Goal: Task Accomplishment & Management: Manage account settings

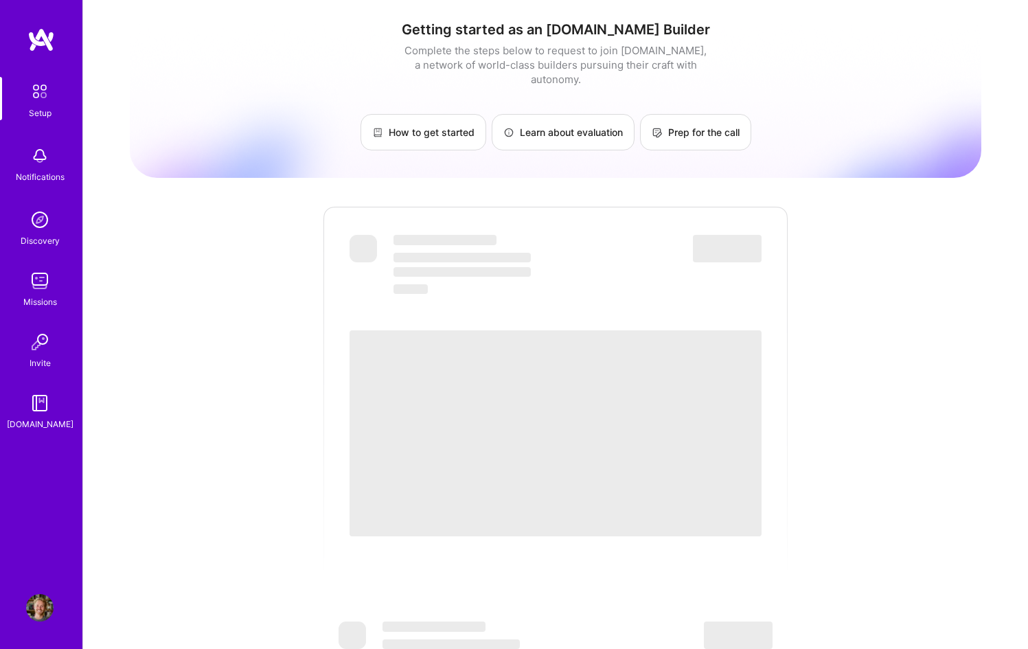
click at [48, 605] on img at bounding box center [39, 607] width 27 height 27
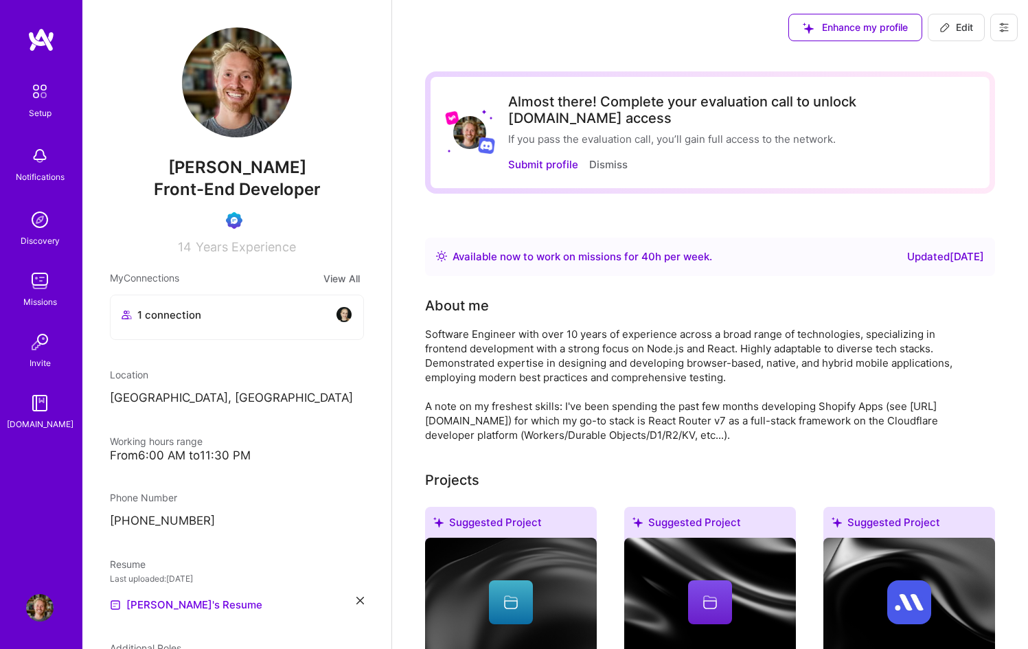
click at [952, 34] on span "Edit" at bounding box center [957, 28] width 34 height 14
select select "CH"
select select "Right Now"
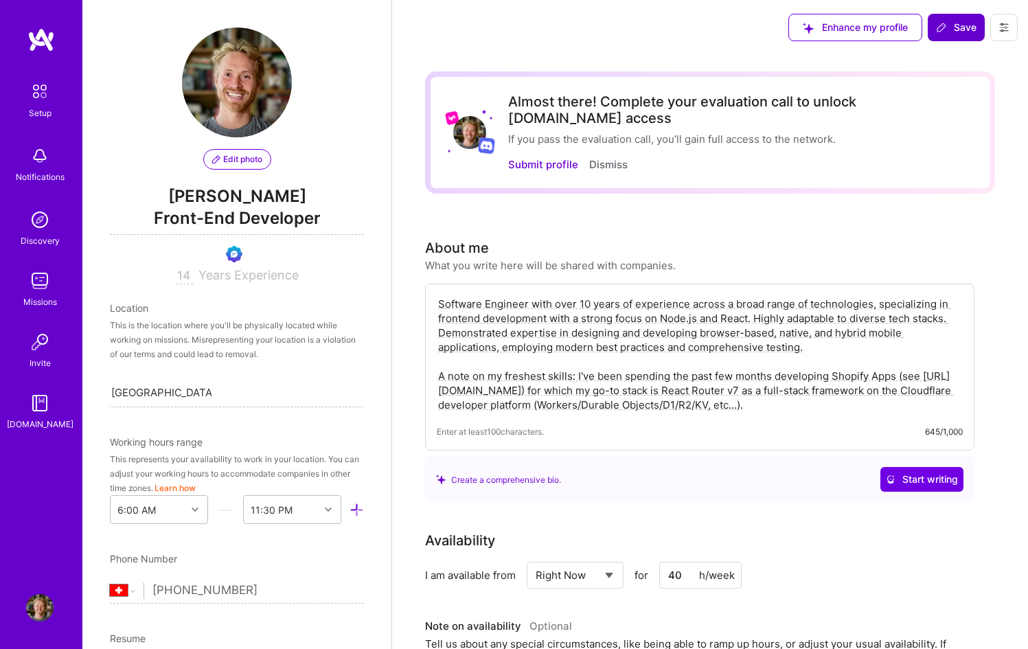
scroll to position [496, 0]
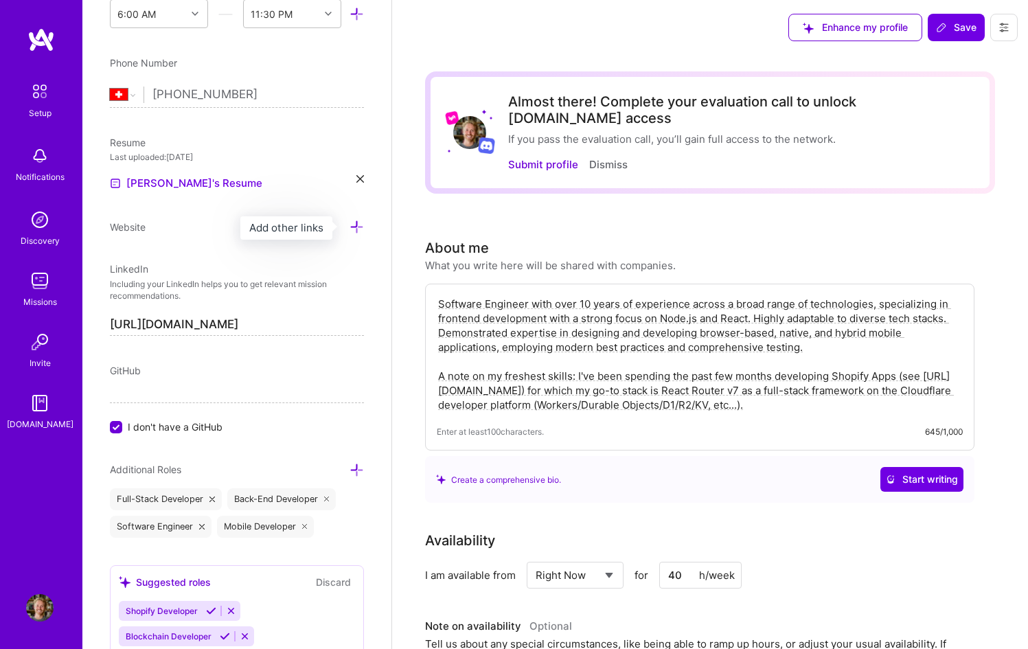
click at [352, 225] on icon at bounding box center [357, 227] width 14 height 14
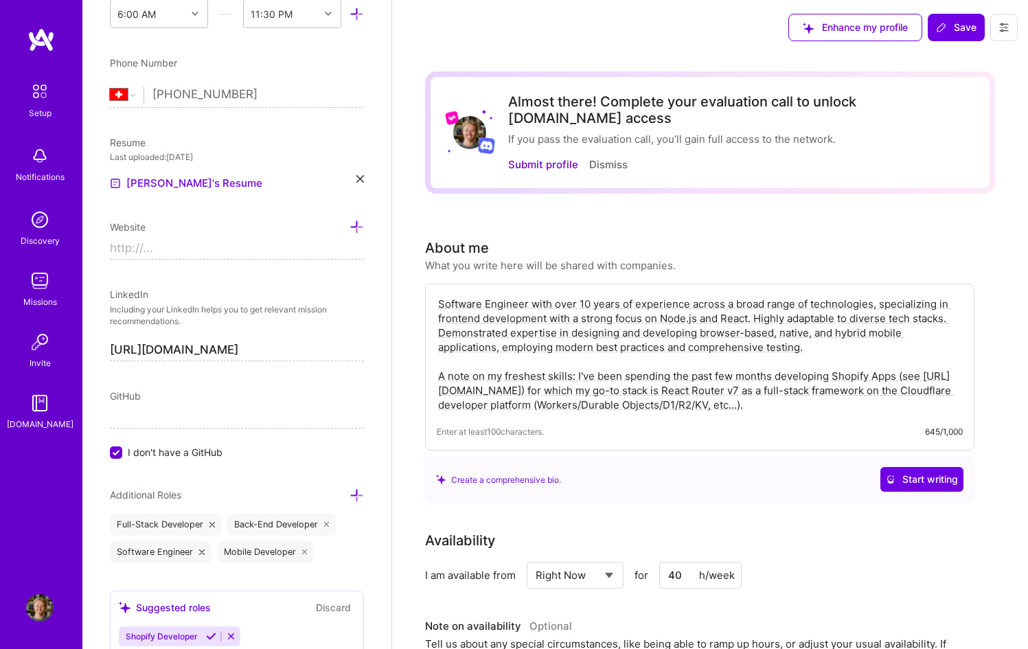
click at [229, 249] on input at bounding box center [237, 249] width 254 height 22
paste input "[DOMAIN_NAME]"
click at [209, 252] on input "[DOMAIN_NAME]" at bounding box center [237, 249] width 254 height 22
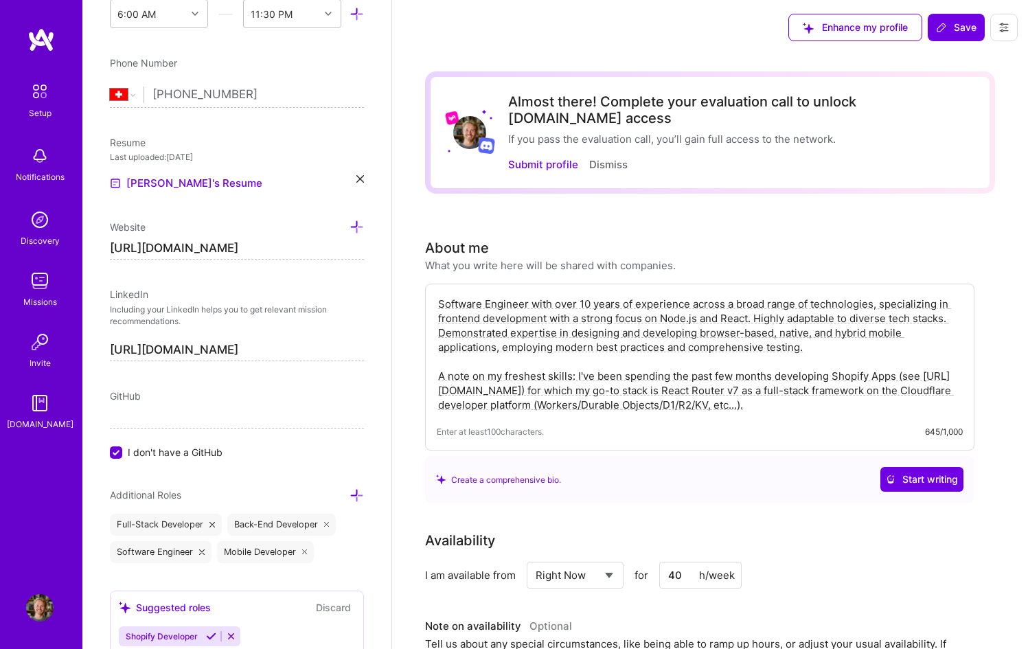
click at [275, 276] on div "Edit photo [PERSON_NAME] Front-End Developer 14 Years Experience Location This …" at bounding box center [236, 324] width 309 height 649
click at [281, 249] on input "[URL][DOMAIN_NAME]" at bounding box center [237, 249] width 254 height 22
type input "[URL][DOMAIN_NAME]"
click at [120, 449] on input "I don't have a GitHub" at bounding box center [117, 453] width 12 height 12
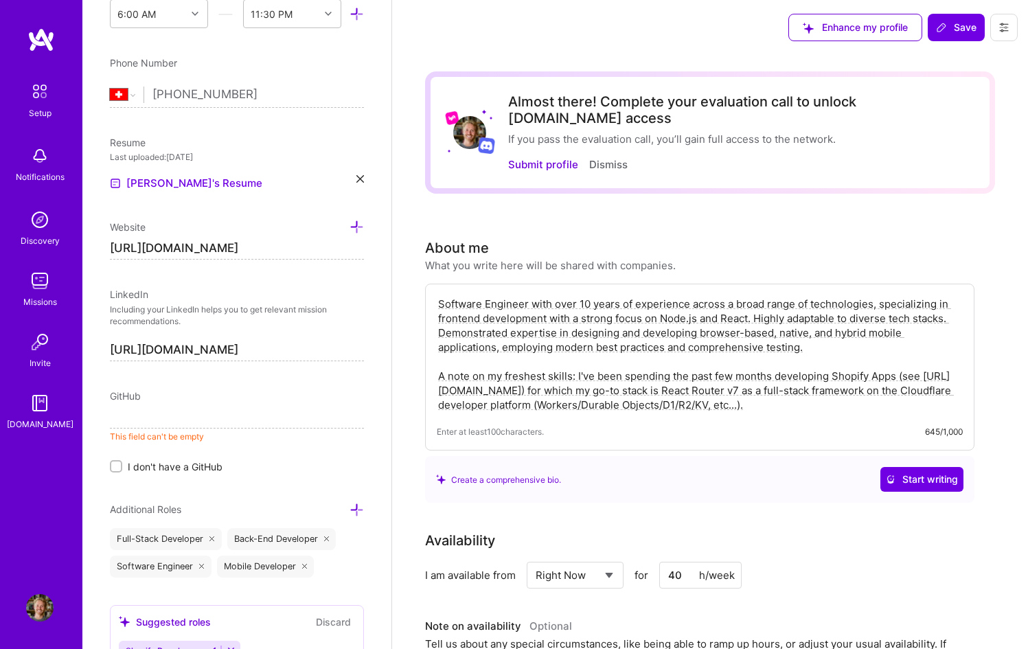
click at [144, 421] on input at bounding box center [237, 418] width 254 height 22
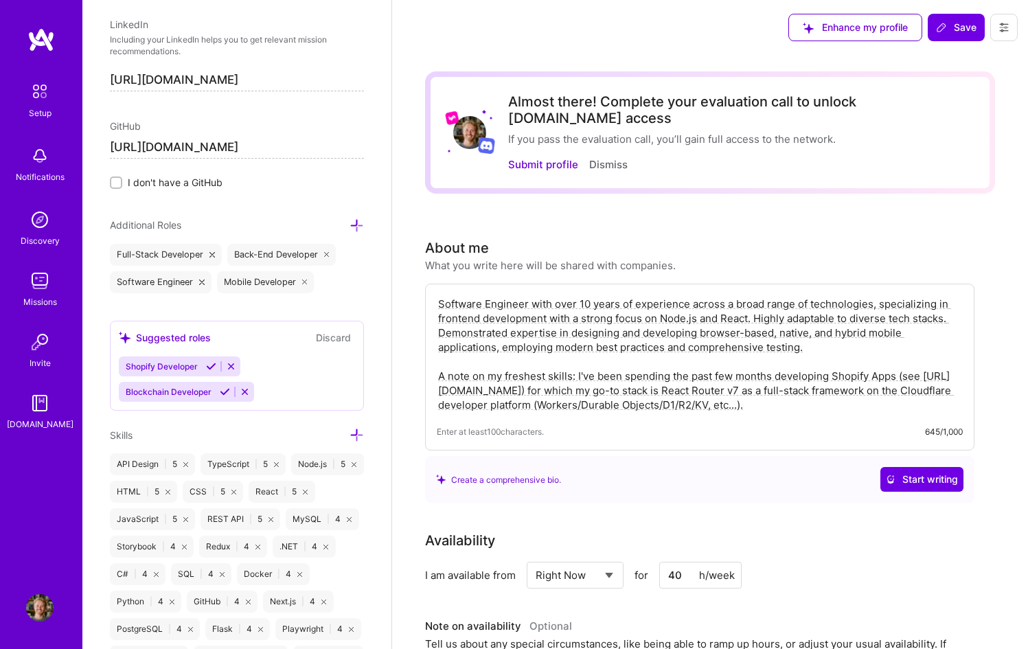
scroll to position [784, 0]
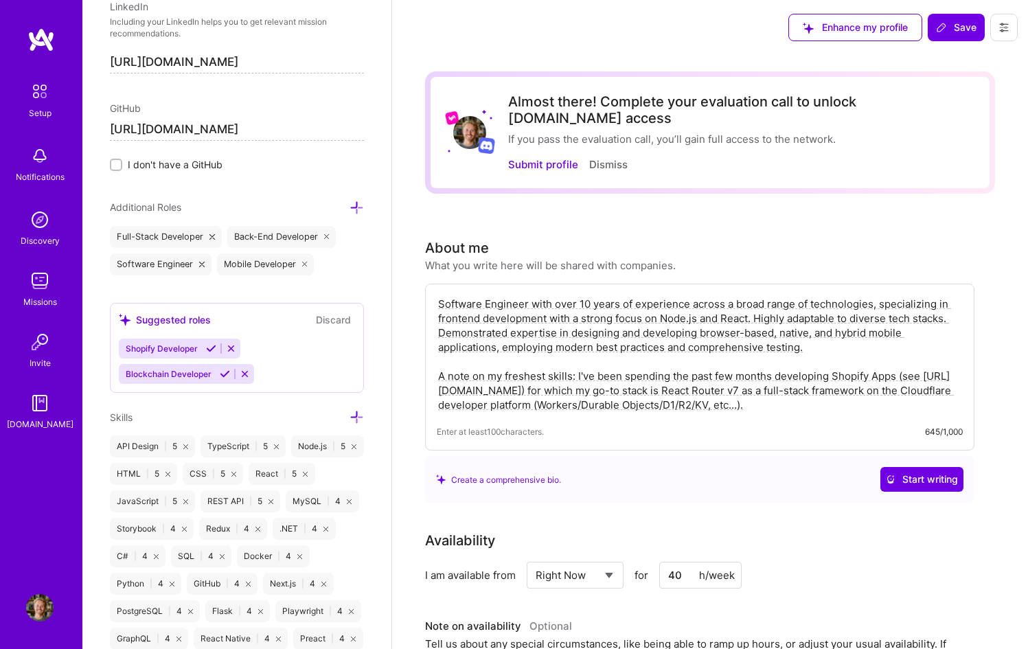
type input "[URL][DOMAIN_NAME]"
click at [350, 418] on icon at bounding box center [357, 417] width 14 height 14
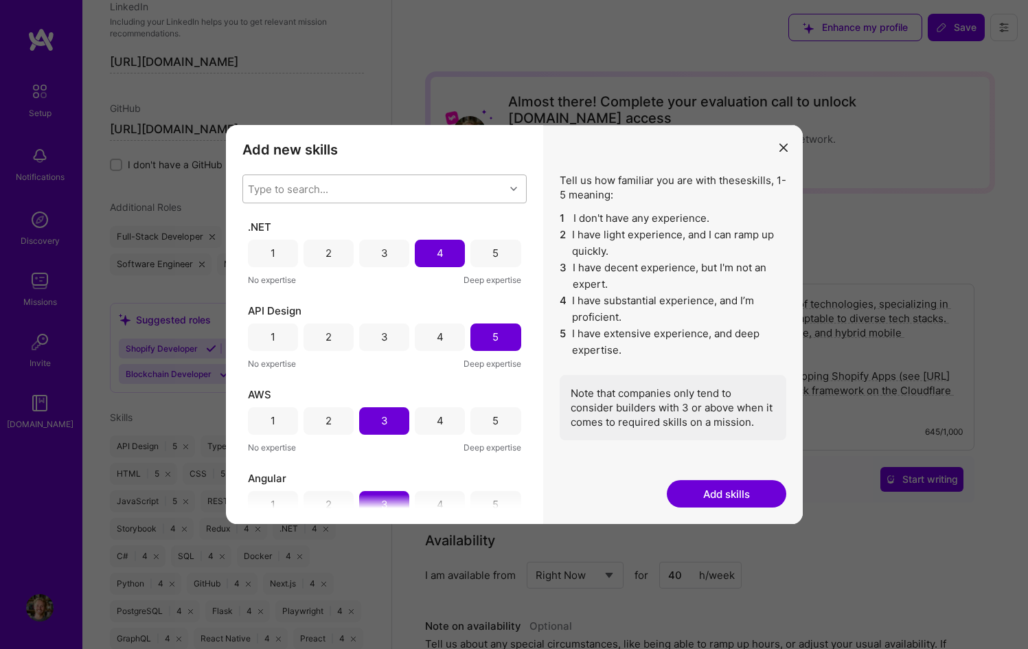
click at [308, 184] on div "Type to search..." at bounding box center [288, 188] width 80 height 14
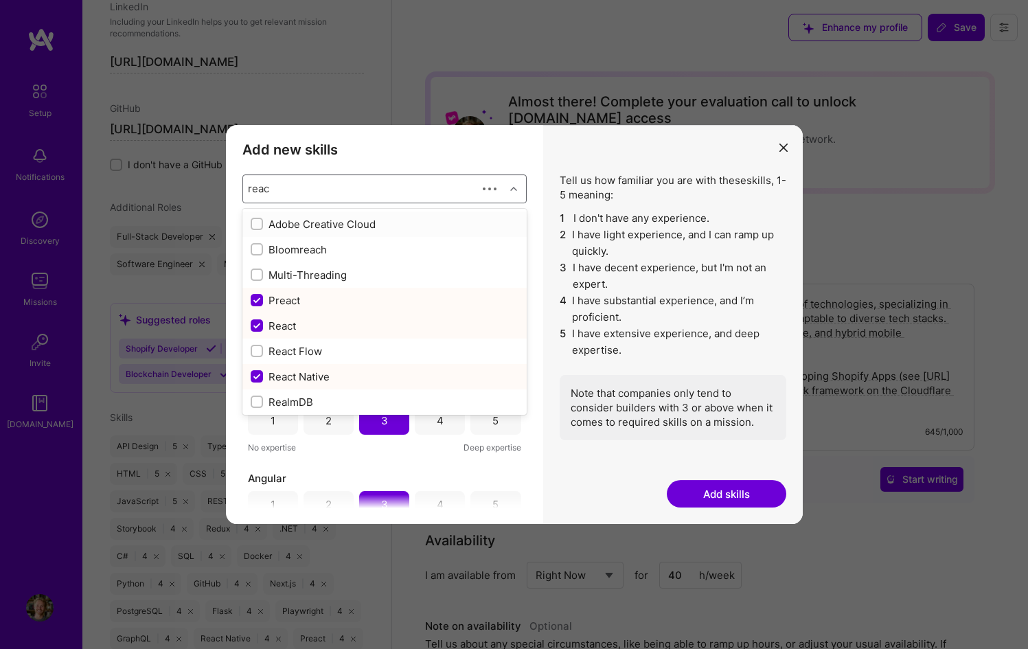
type input "react"
checkbox input "true"
type input "react"
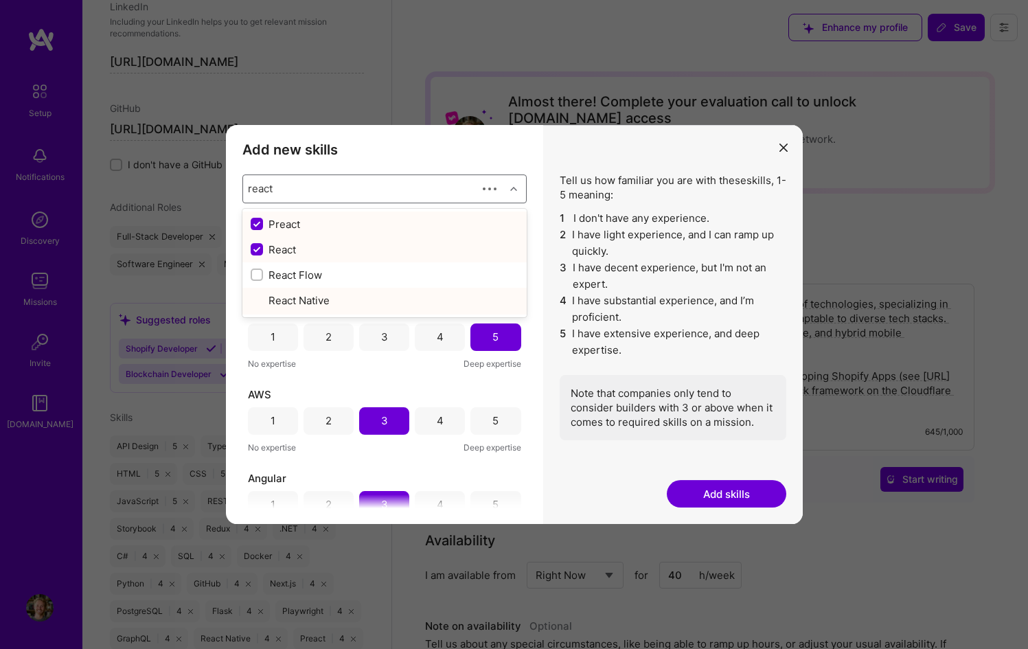
checkbox input "false"
checkbox input "true"
click at [424, 190] on div "react" at bounding box center [374, 188] width 262 height 27
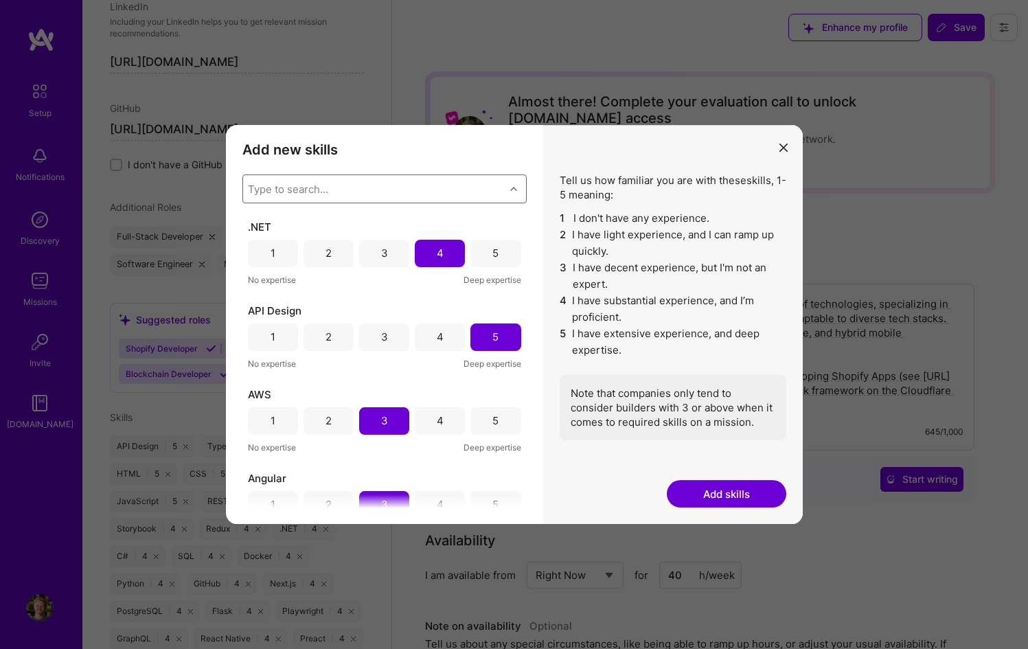
click at [424, 190] on div "Type to search..." at bounding box center [374, 188] width 262 height 27
type input "remix"
click at [782, 148] on icon "modal" at bounding box center [784, 148] width 8 height 8
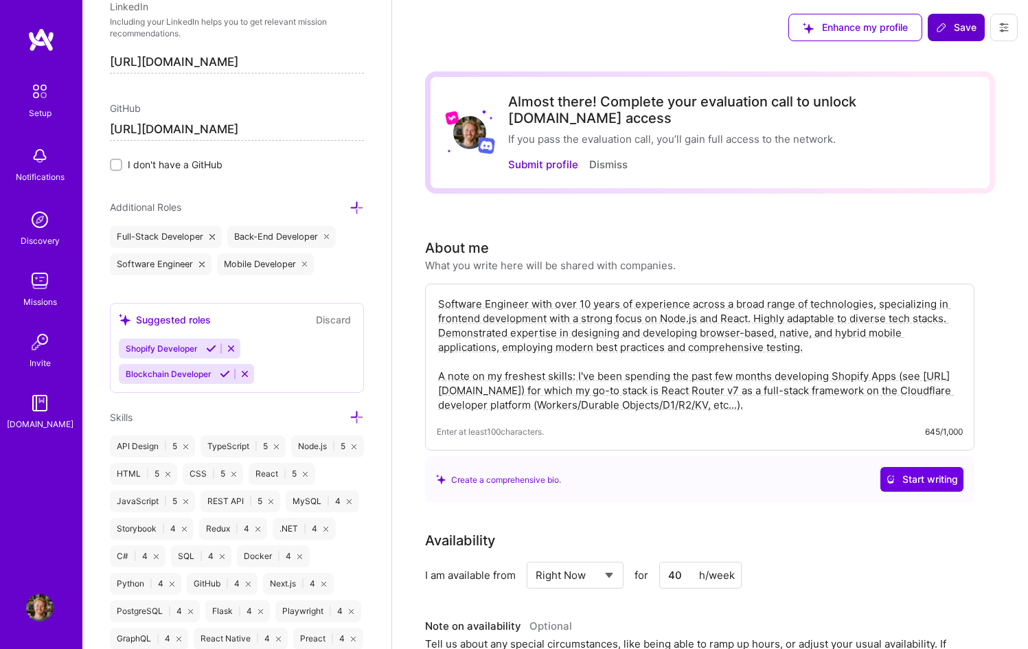
click at [960, 30] on span "Save" at bounding box center [956, 28] width 41 height 14
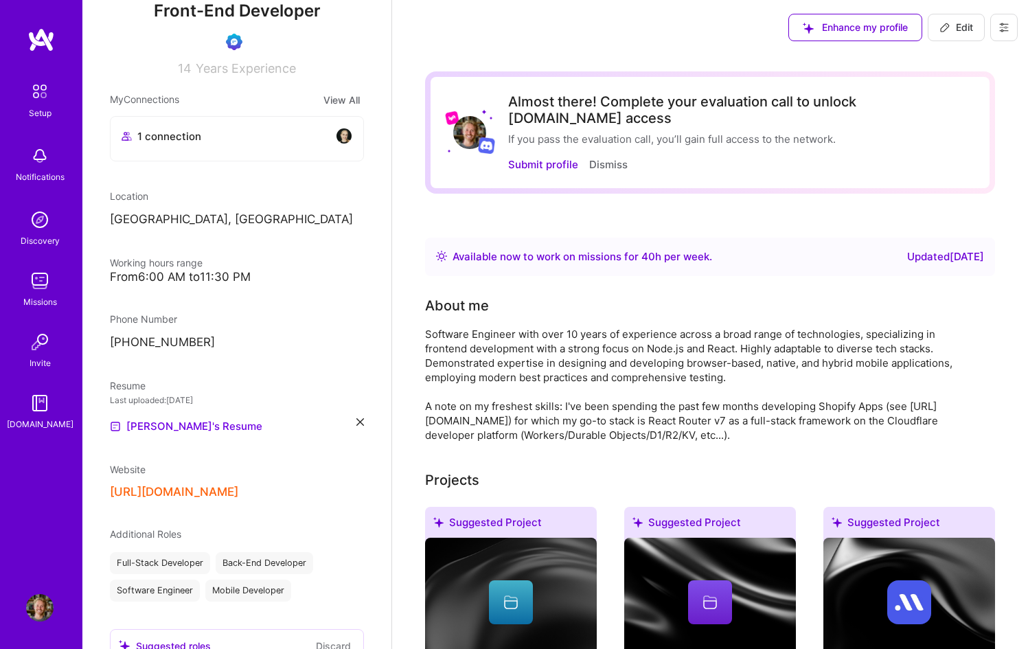
scroll to position [196, 0]
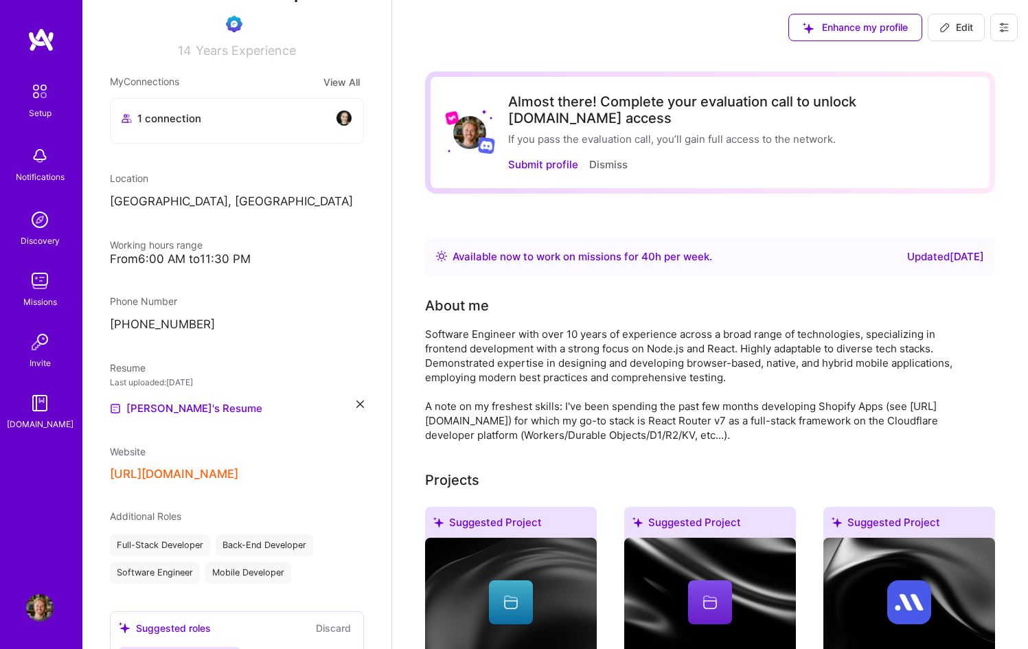
click at [237, 473] on button "[URL][DOMAIN_NAME]" at bounding box center [174, 474] width 128 height 14
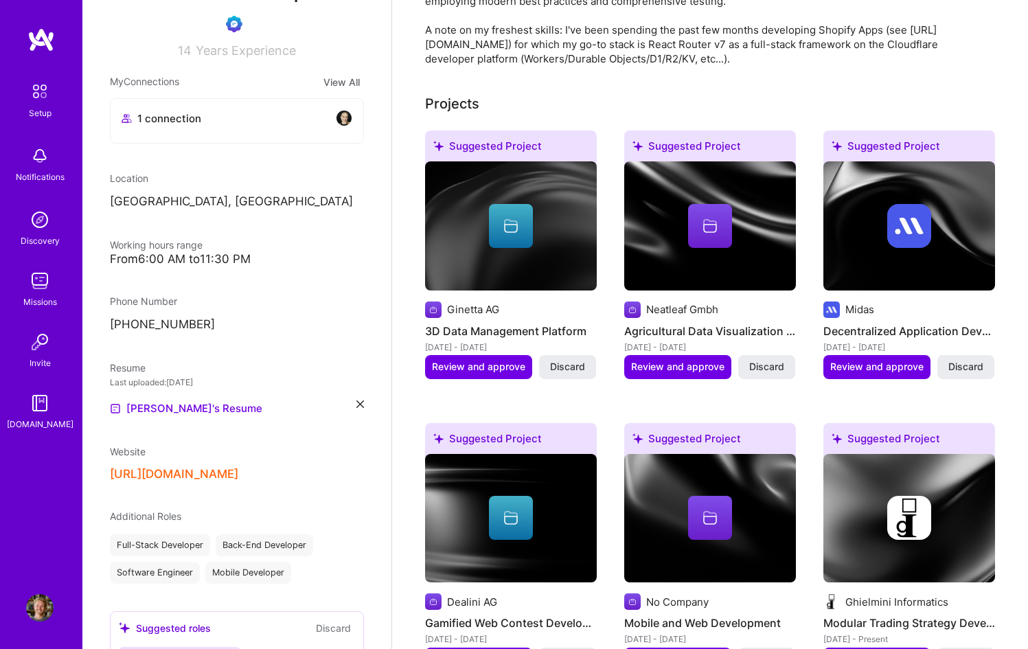
scroll to position [0, 0]
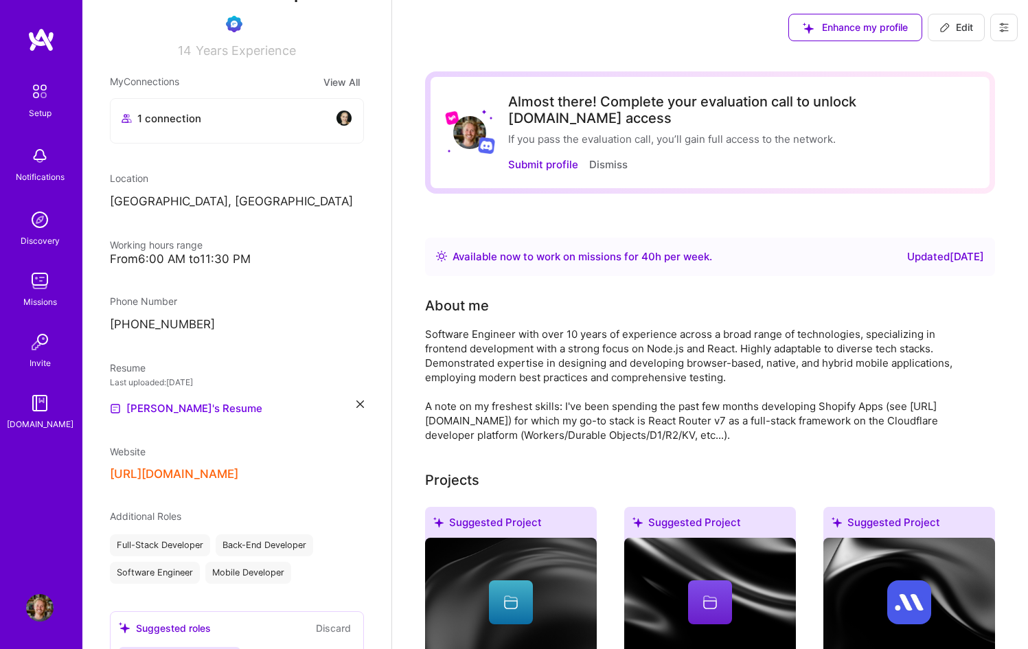
click at [940, 23] on icon at bounding box center [945, 27] width 11 height 11
select select "CH"
select select "Right Now"
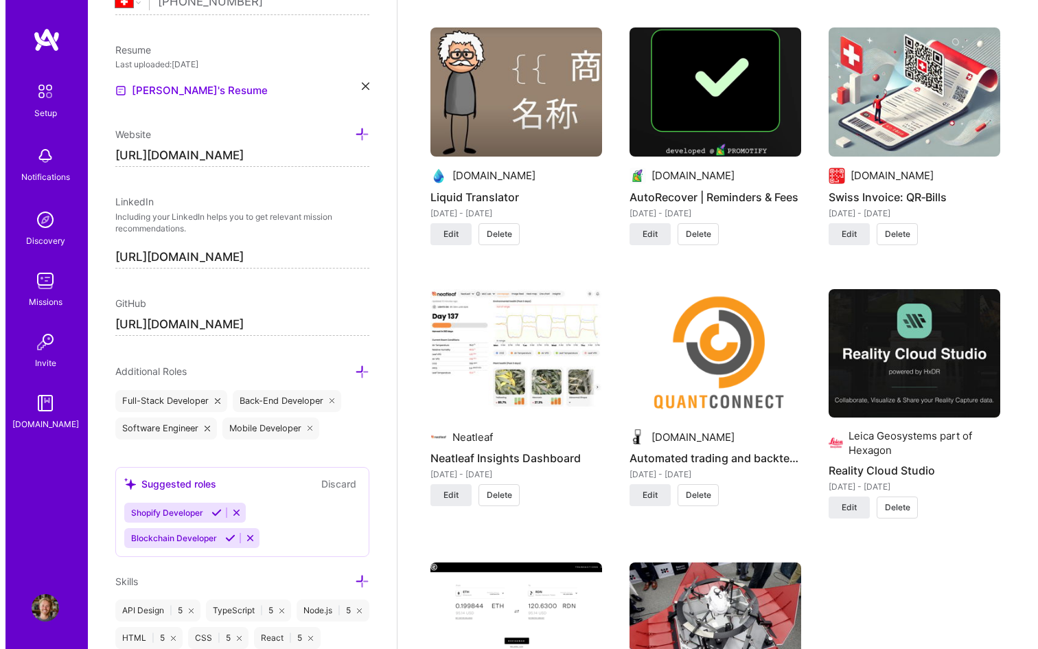
scroll to position [2032, 0]
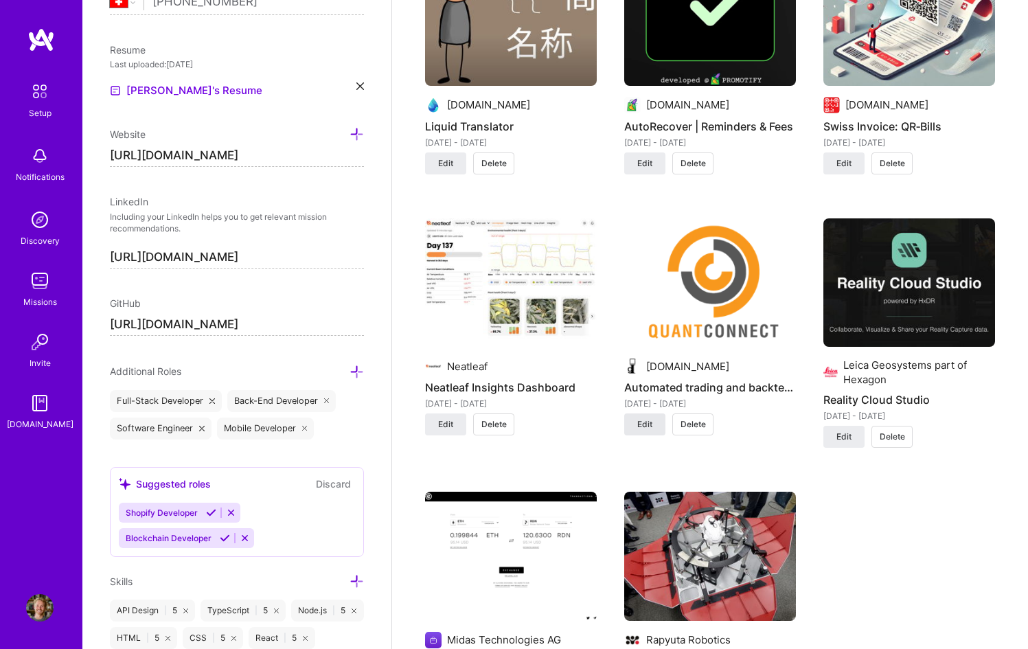
click at [657, 413] on button "Edit" at bounding box center [644, 424] width 41 height 22
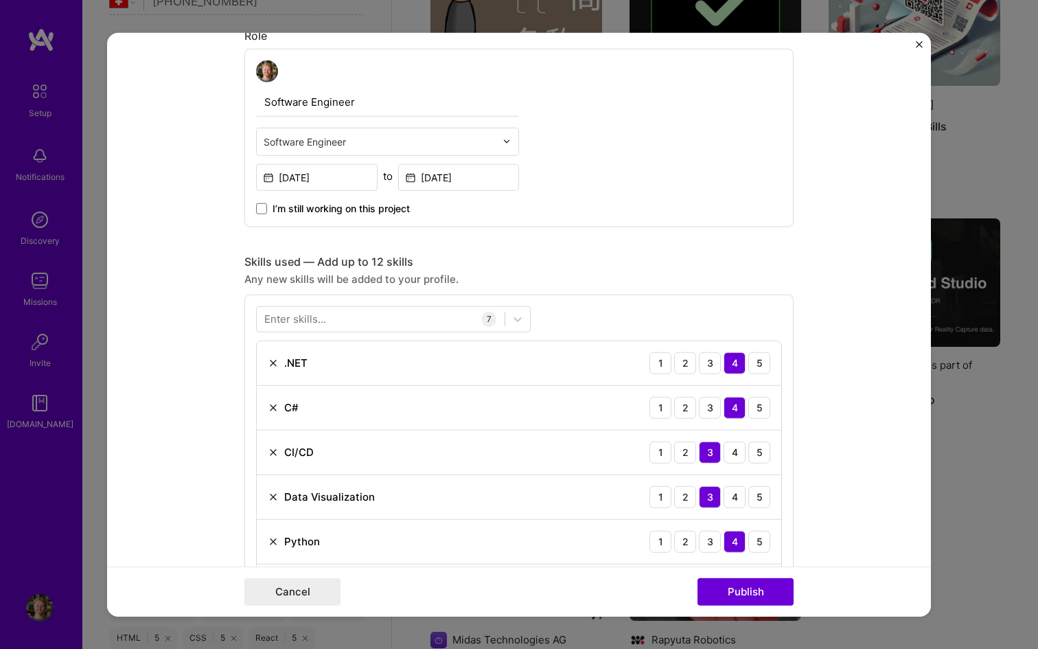
scroll to position [591, 0]
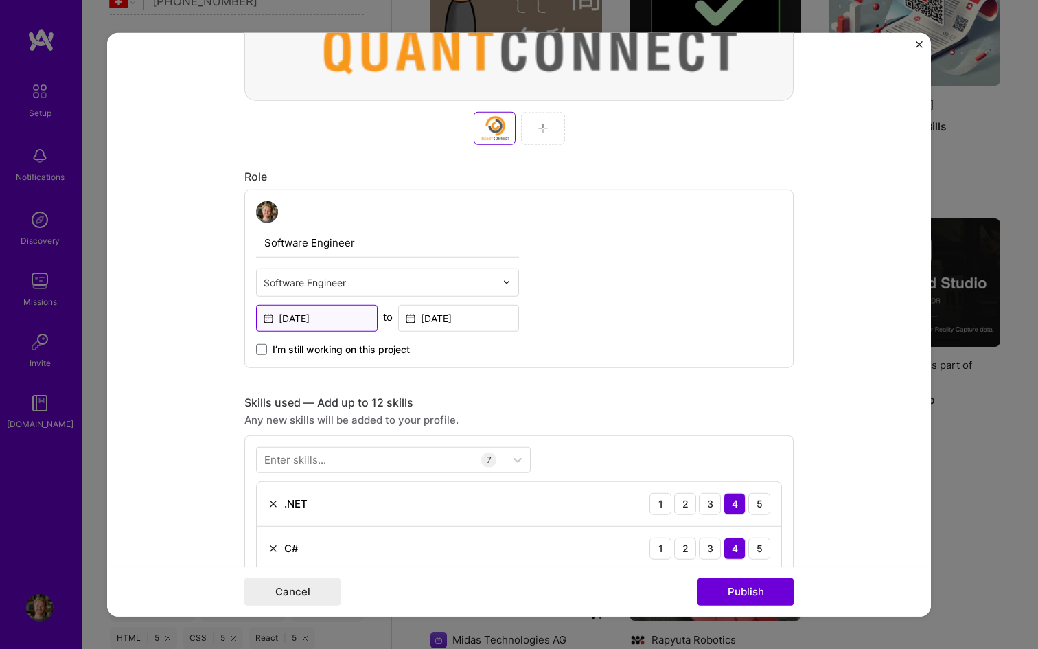
click at [335, 317] on input "[DATE]" at bounding box center [317, 317] width 122 height 27
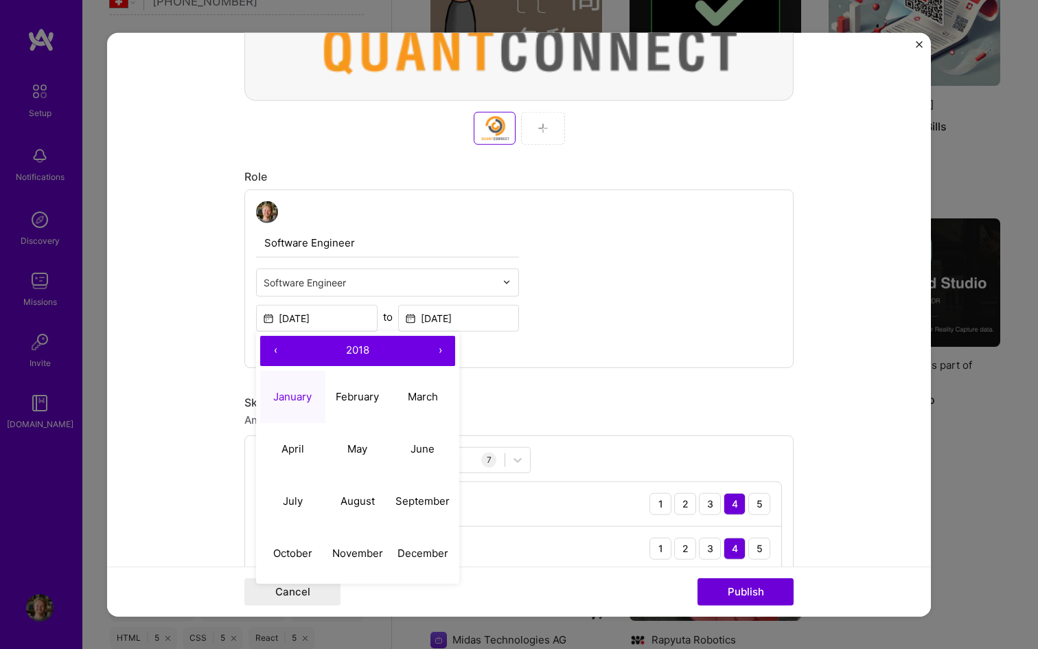
click at [437, 354] on button "›" at bounding box center [440, 350] width 30 height 30
click at [274, 355] on button "‹" at bounding box center [275, 350] width 30 height 30
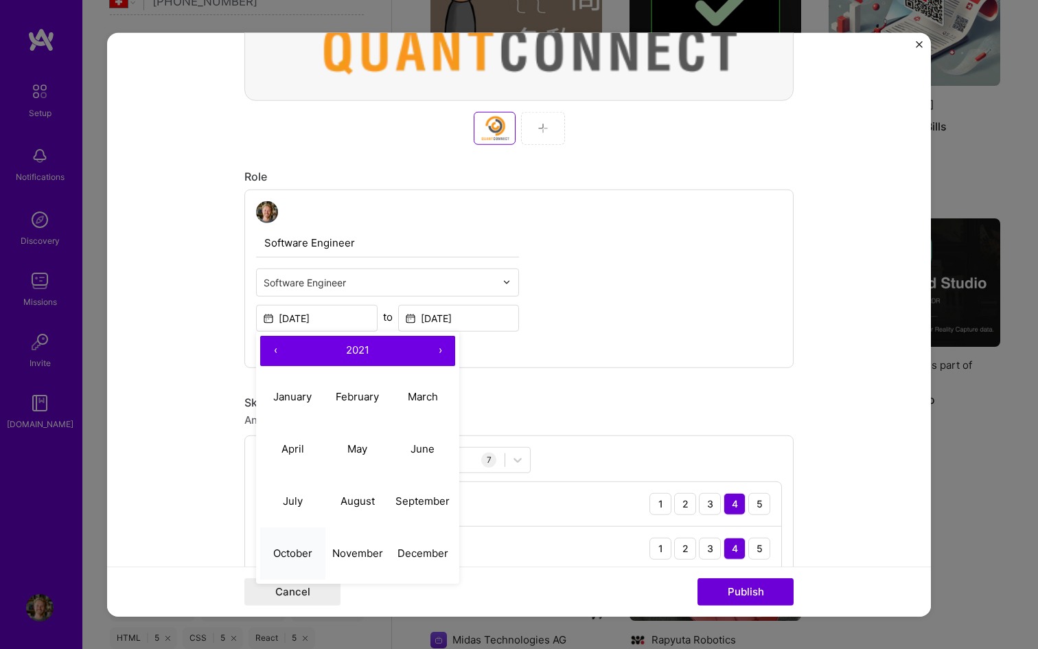
click at [286, 547] on button "October" at bounding box center [292, 553] width 65 height 52
type input "[DATE]"
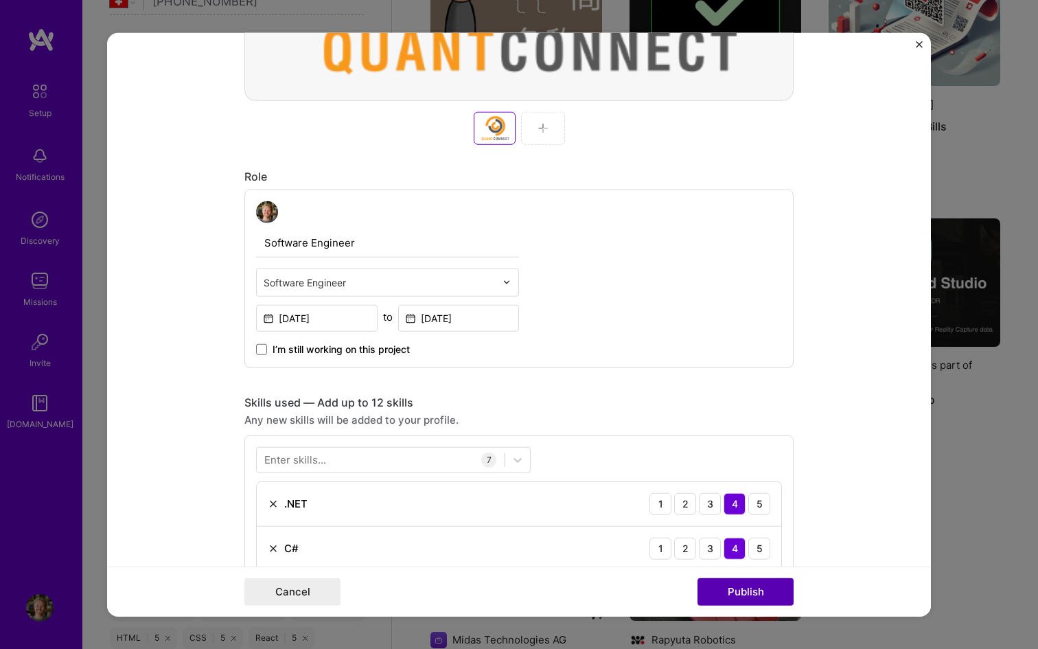
click at [729, 589] on button "Publish" at bounding box center [746, 591] width 96 height 27
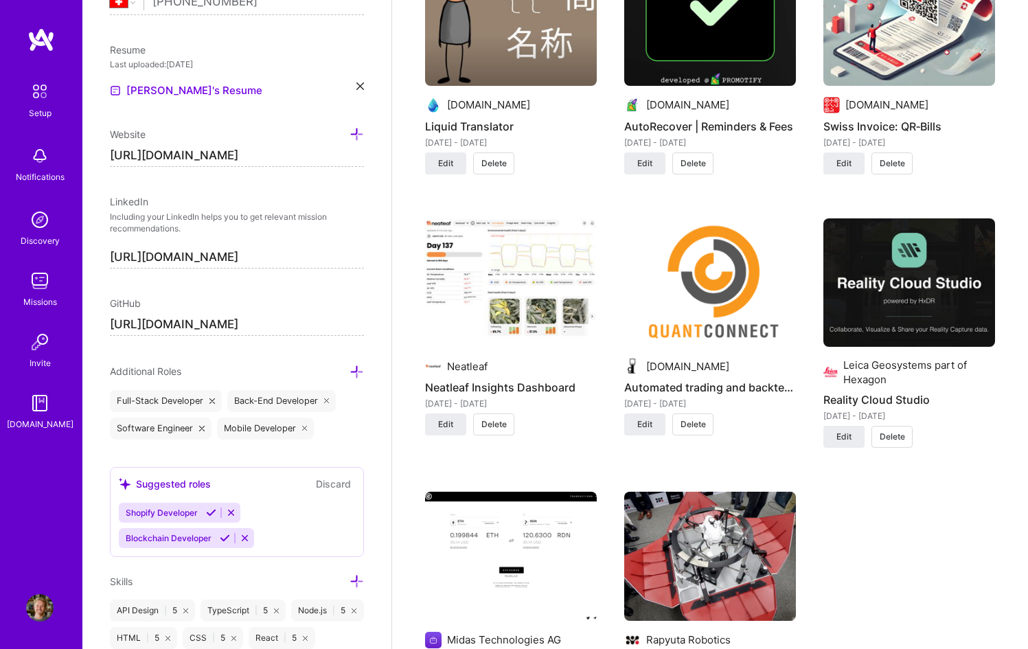
click at [669, 273] on img at bounding box center [710, 282] width 172 height 129
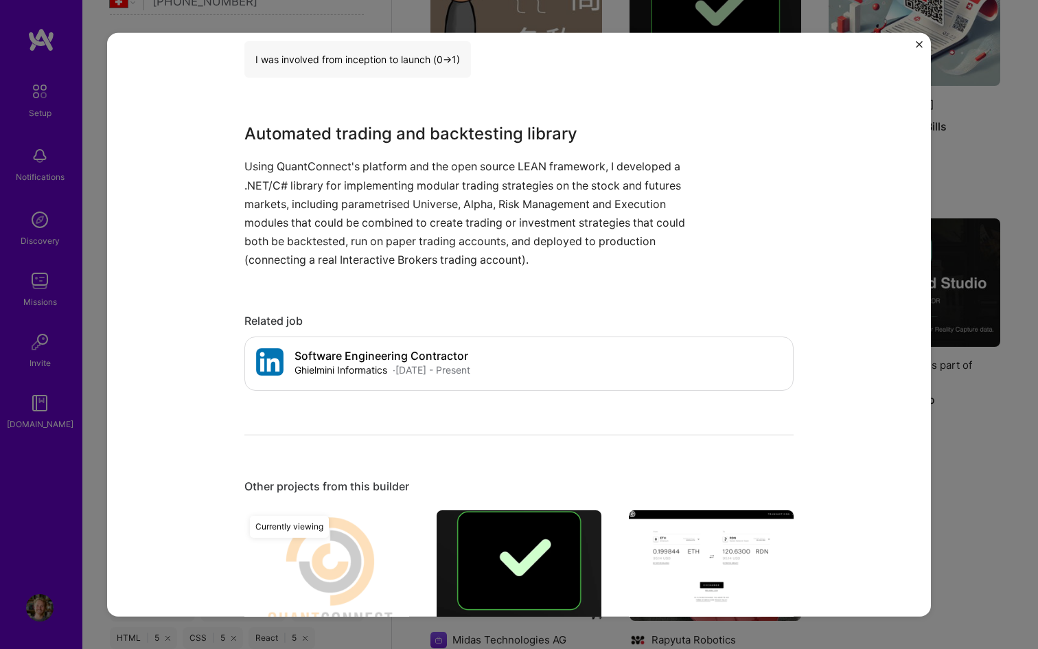
scroll to position [861, 0]
